Goal: Information Seeking & Learning: Learn about a topic

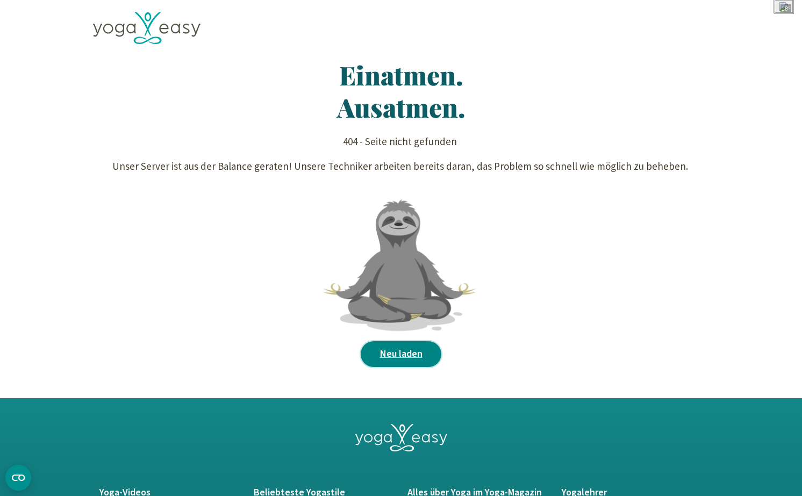
click at [398, 358] on link "Neu laden" at bounding box center [401, 354] width 81 height 26
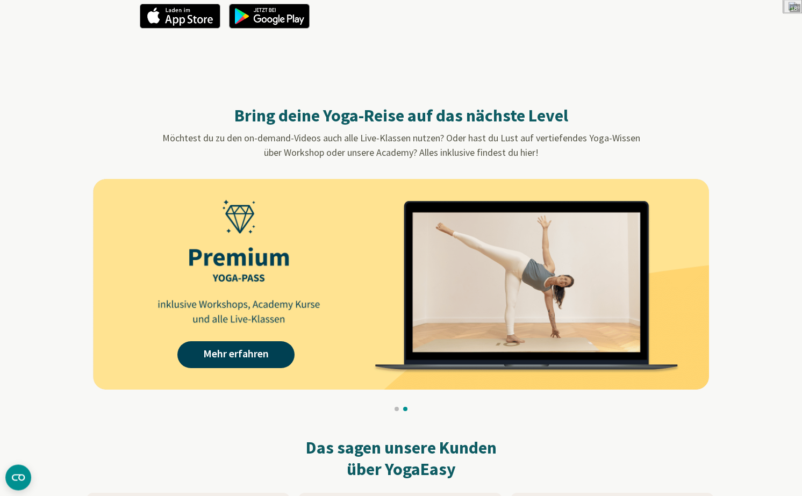
scroll to position [919, 0]
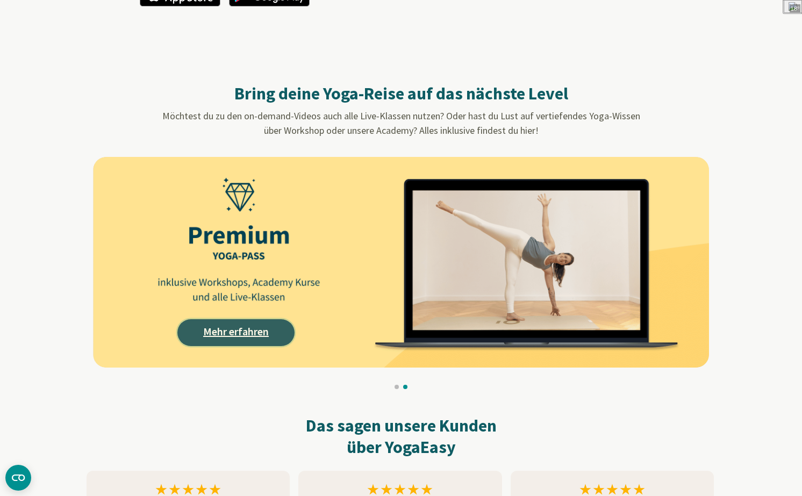
click at [217, 339] on link "Mehr erfahren" at bounding box center [235, 332] width 117 height 27
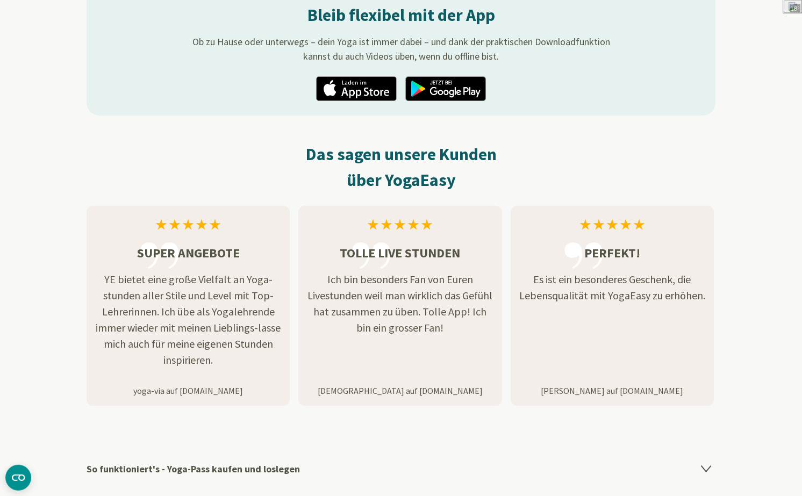
scroll to position [1532, 0]
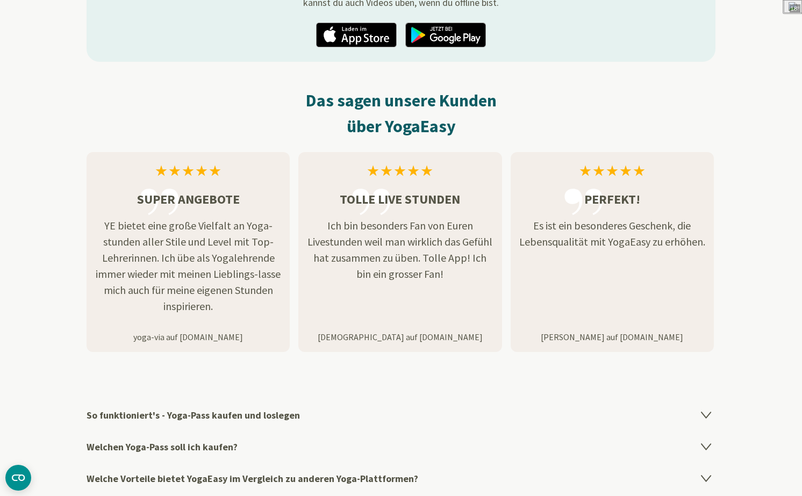
click at [190, 412] on h4 "So funktioniert's - Yoga-Pass kaufen und loslegen" at bounding box center [401, 415] width 629 height 32
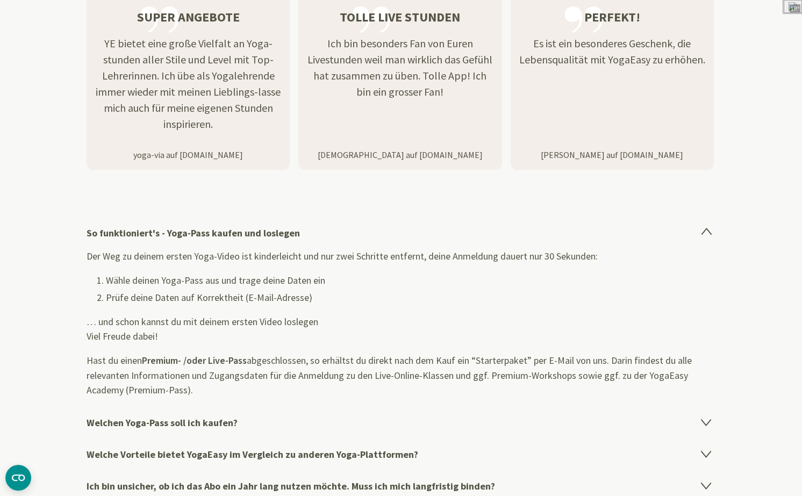
scroll to position [1715, 0]
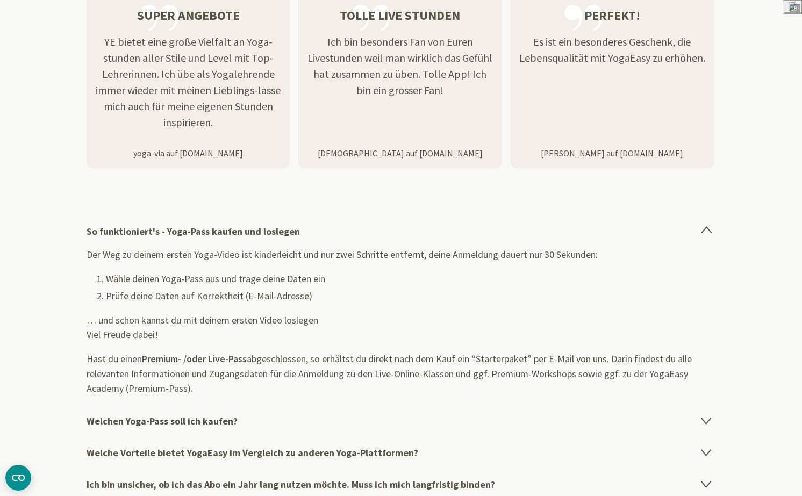
click at [221, 418] on h4 "Welchen Yoga-Pass soll ich kaufen?" at bounding box center [401, 421] width 629 height 32
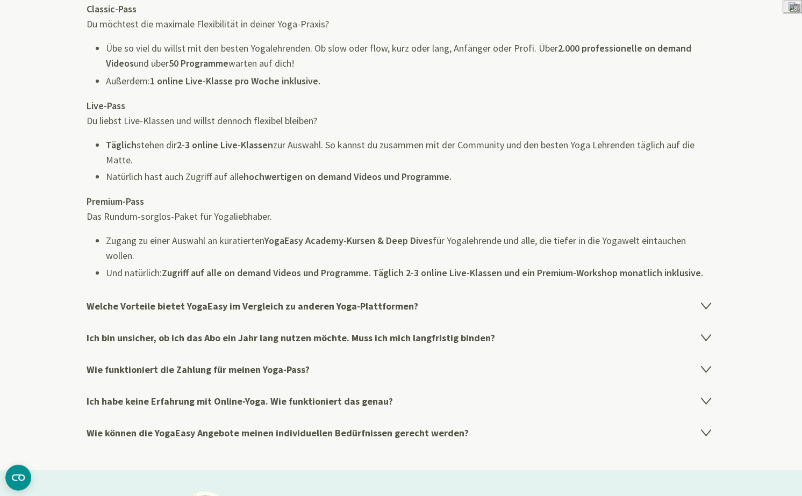
scroll to position [2022, 0]
